Goal: Information Seeking & Learning: Learn about a topic

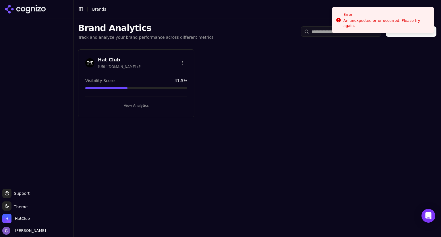
click at [153, 102] on button "View Analytics" at bounding box center [136, 105] width 102 height 9
